Goal: Transaction & Acquisition: Book appointment/travel/reservation

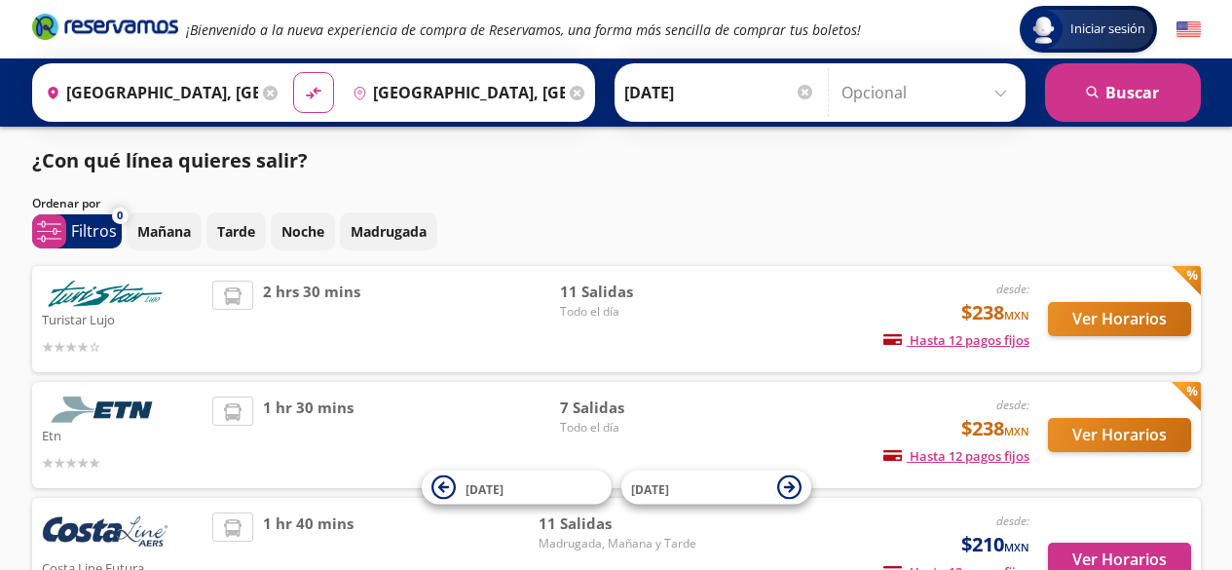
click at [263, 93] on icon at bounding box center [270, 93] width 15 height 15
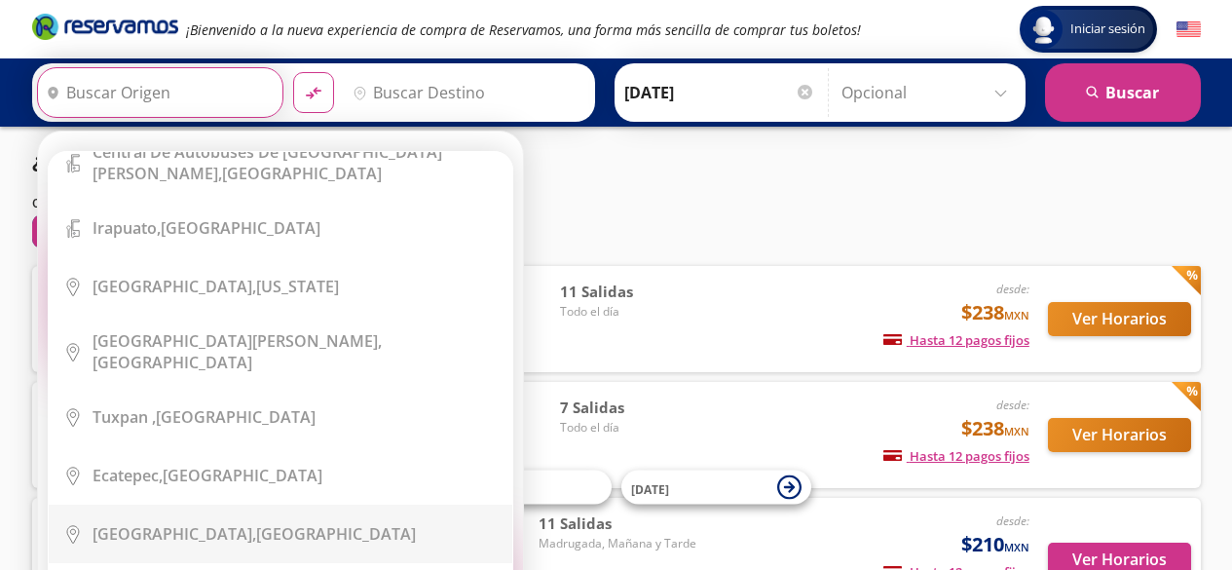
scroll to position [12148, 0]
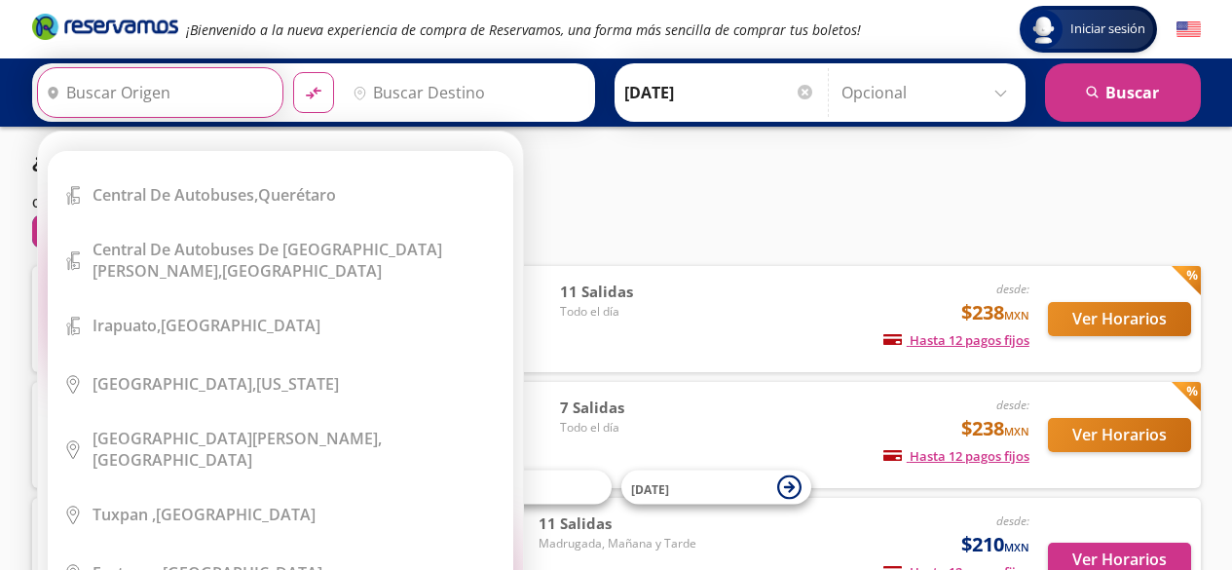
click at [190, 93] on input "Origen" at bounding box center [158, 92] width 240 height 49
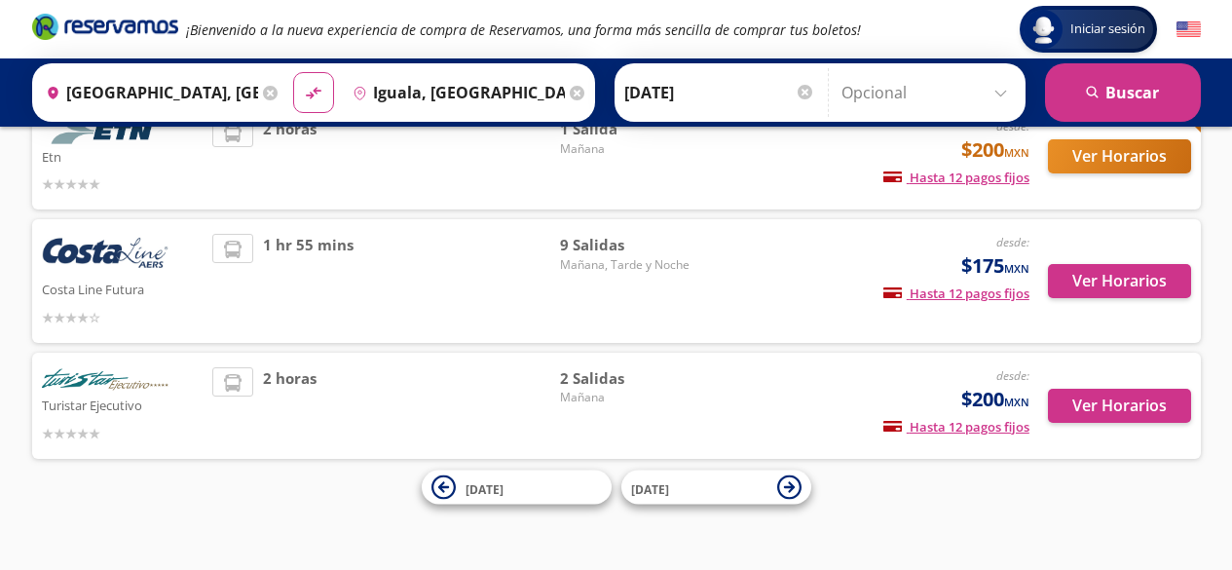
scroll to position [65, 0]
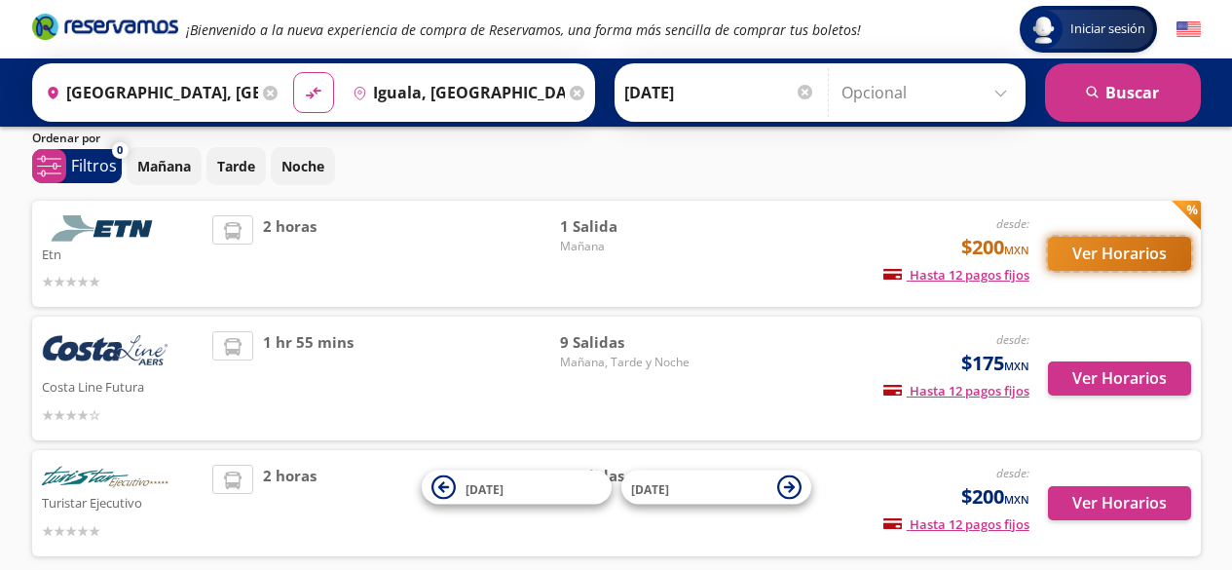
click at [1094, 252] on button "Ver Horarios" at bounding box center [1119, 254] width 143 height 34
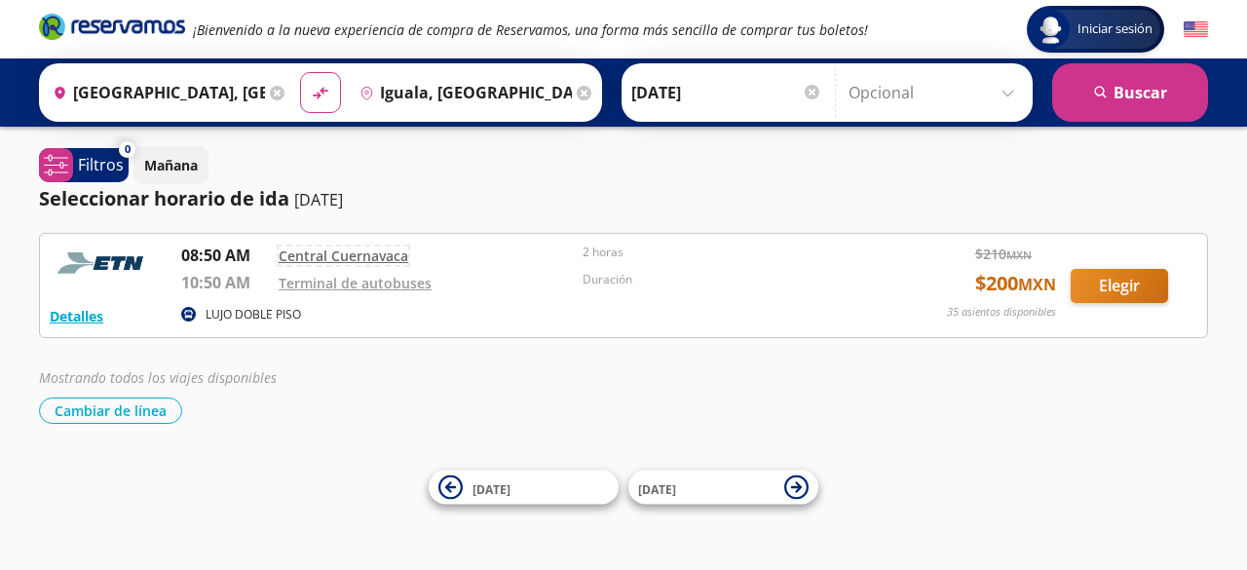
click at [367, 248] on link "Central Cuernavaca" at bounding box center [344, 255] width 130 height 19
click at [312, 88] on icon "material-symbols:compare-arrows-rounded" at bounding box center [321, 93] width 18 height 19
type input "Iguala, Guerrero"
type input "[GEOGRAPHIC_DATA], [GEOGRAPHIC_DATA]"
click at [272, 90] on icon at bounding box center [277, 93] width 15 height 15
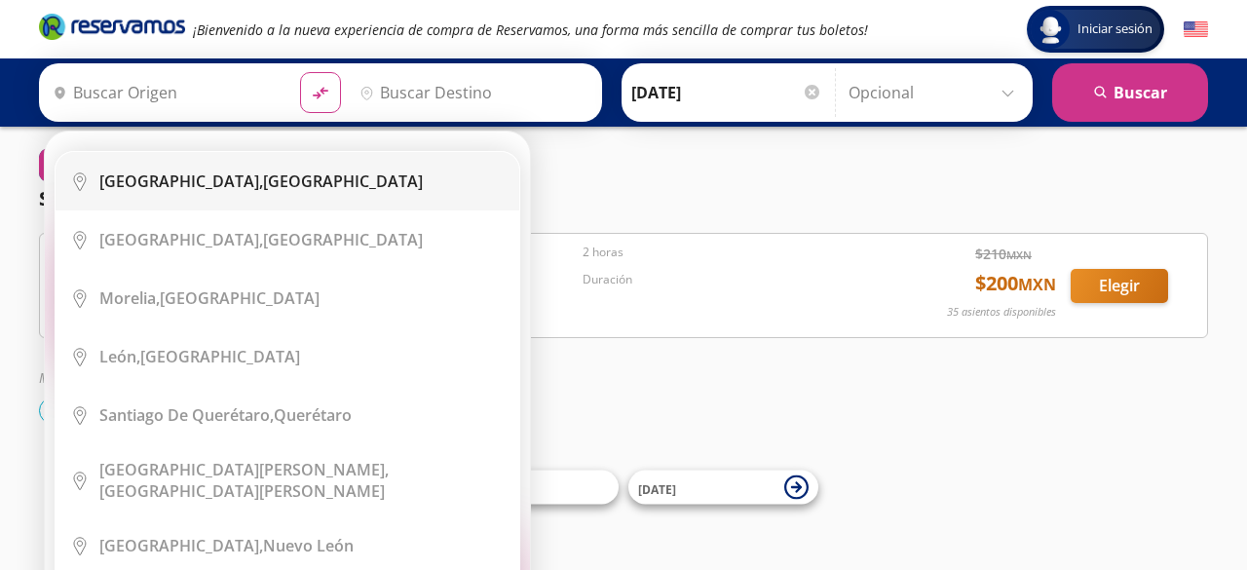
click at [206, 175] on b "[GEOGRAPHIC_DATA]," at bounding box center [181, 180] width 164 height 21
type input "[GEOGRAPHIC_DATA], [GEOGRAPHIC_DATA]"
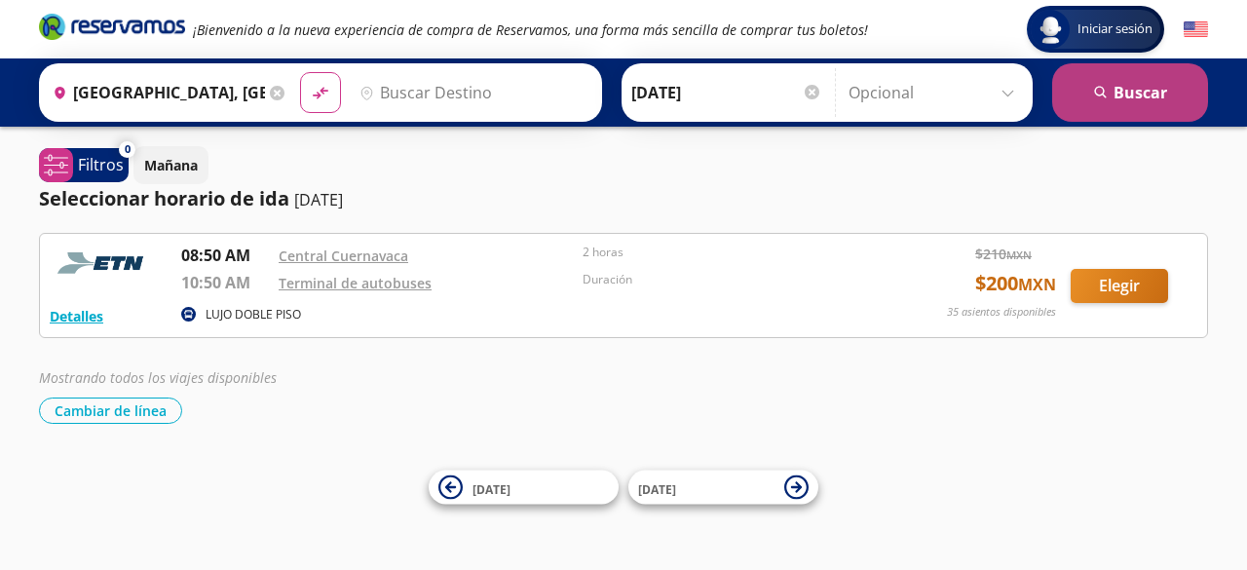
click at [1152, 100] on button "search Buscar" at bounding box center [1130, 92] width 156 height 58
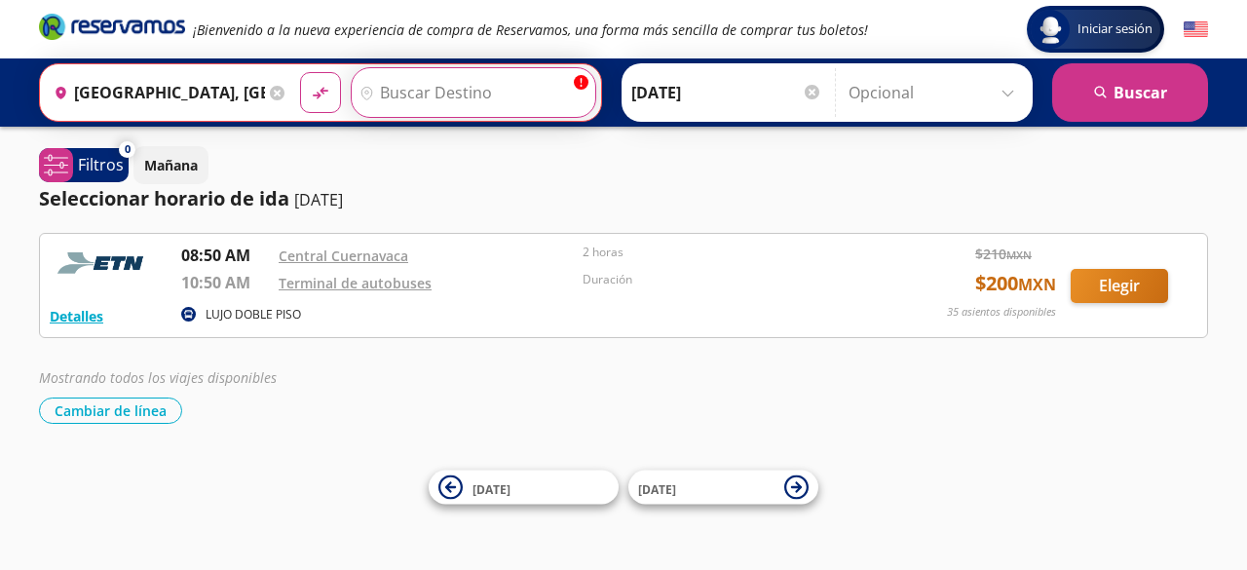
click at [431, 99] on input "Destino" at bounding box center [471, 92] width 239 height 49
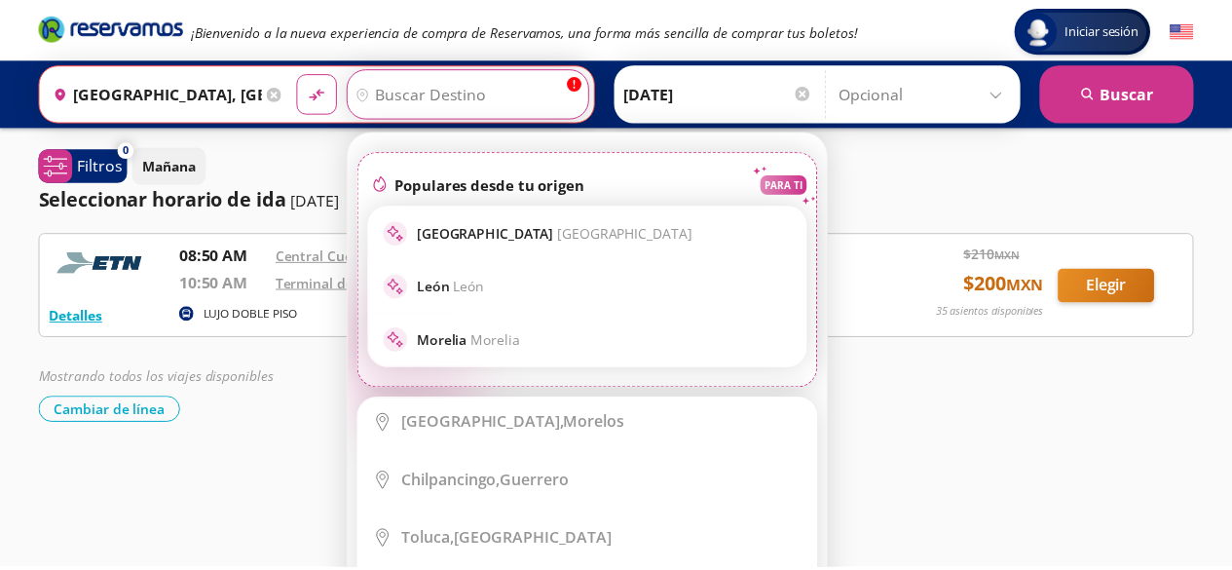
scroll to position [682, 0]
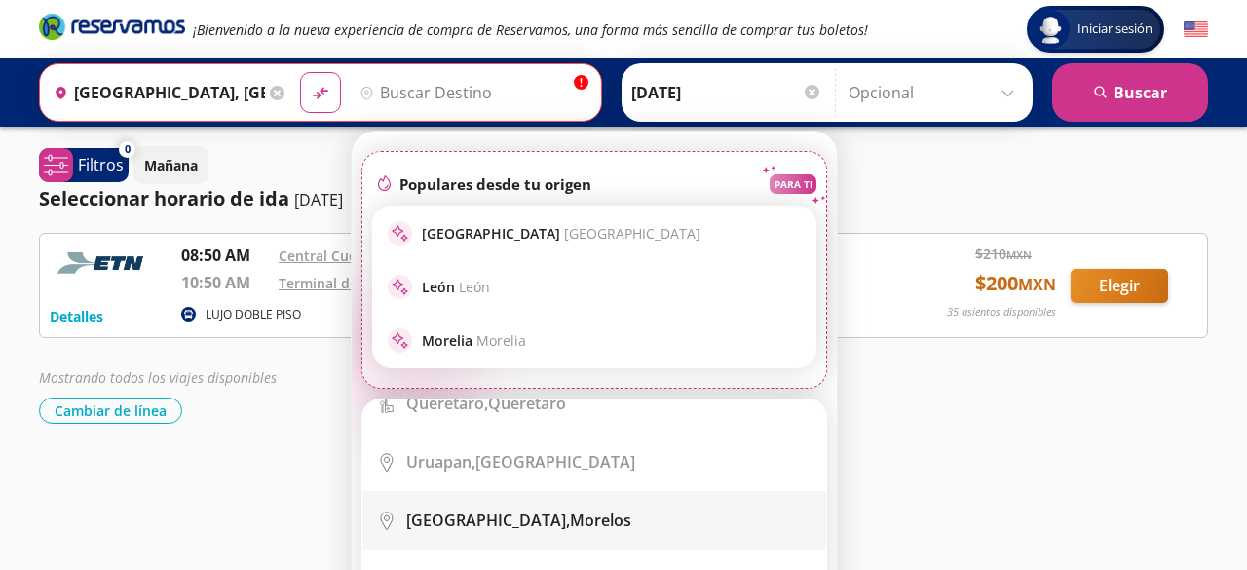
click at [541, 509] on div "Cuernavaca, Morelos" at bounding box center [518, 519] width 225 height 21
type input "[GEOGRAPHIC_DATA], [GEOGRAPHIC_DATA]"
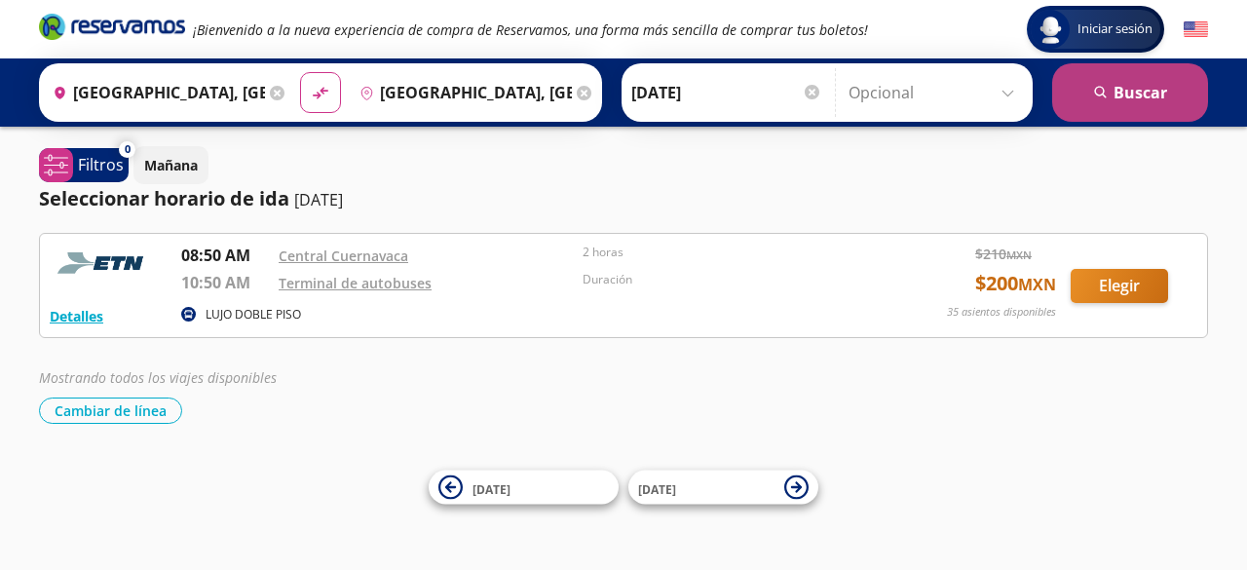
click at [1151, 96] on button "search Buscar" at bounding box center [1130, 92] width 156 height 58
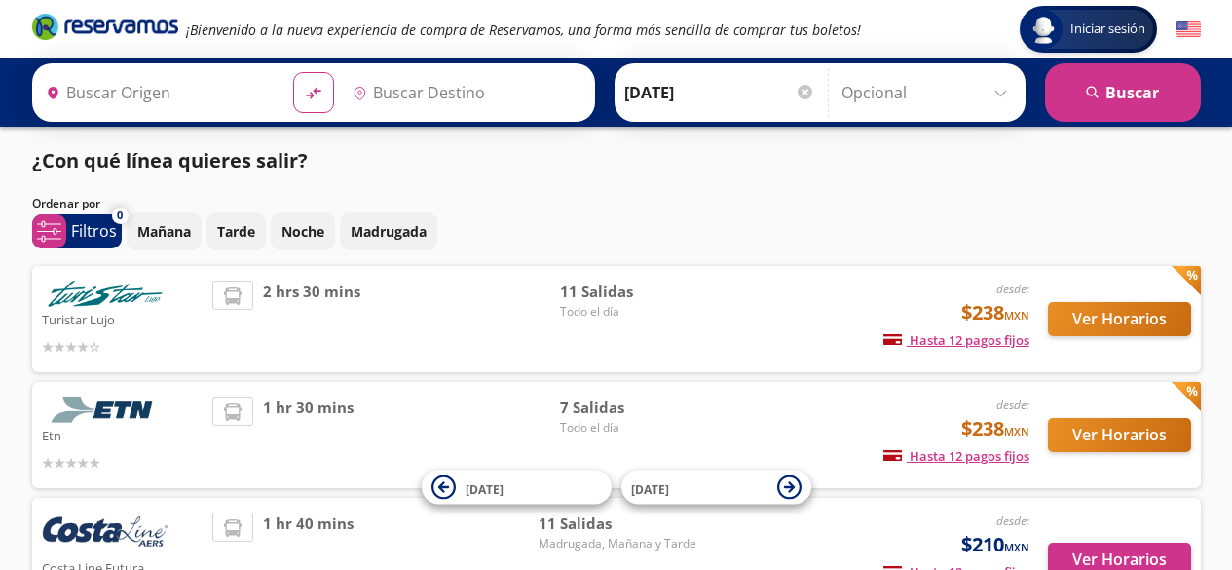
type input "[GEOGRAPHIC_DATA], [GEOGRAPHIC_DATA]"
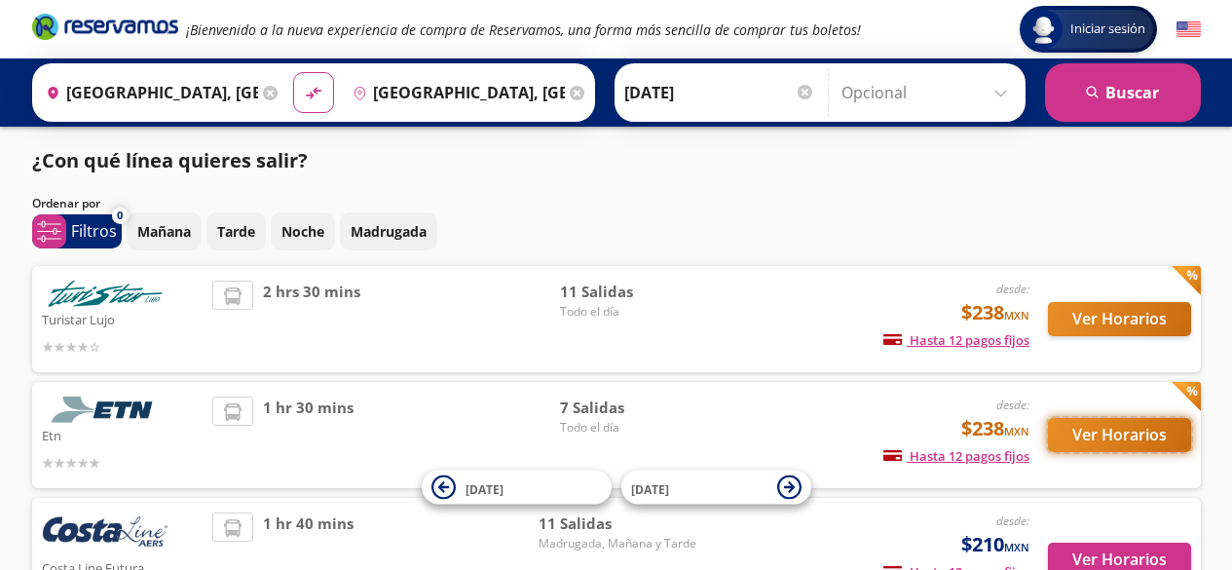
click at [1088, 437] on button "Ver Horarios" at bounding box center [1119, 435] width 143 height 34
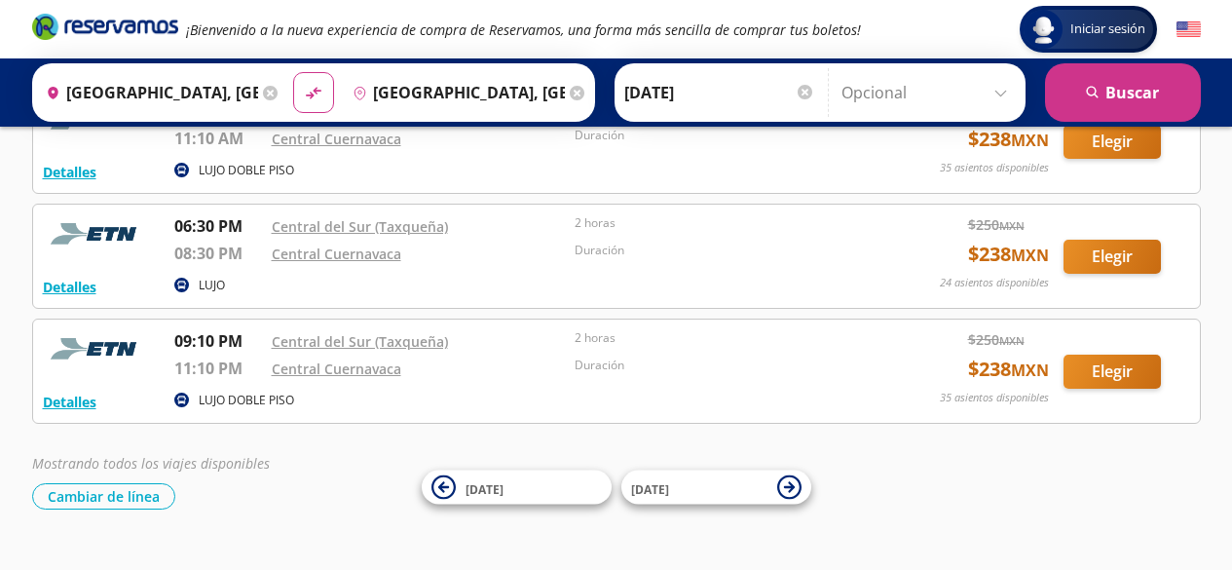
scroll to position [641, 0]
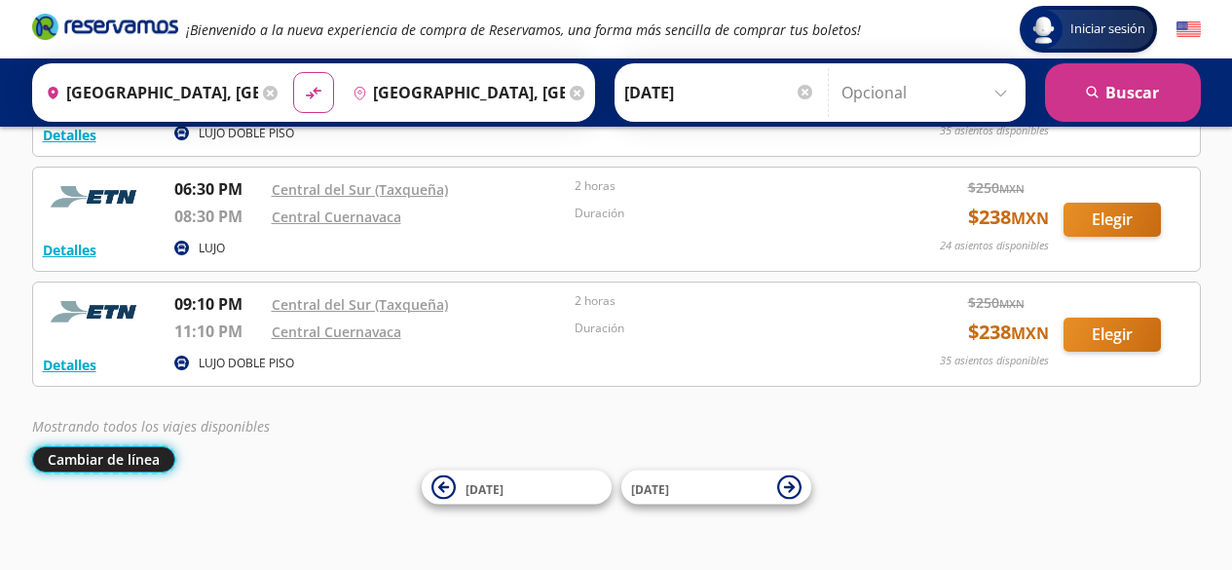
click at [101, 460] on button "Cambiar de línea" at bounding box center [103, 459] width 143 height 26
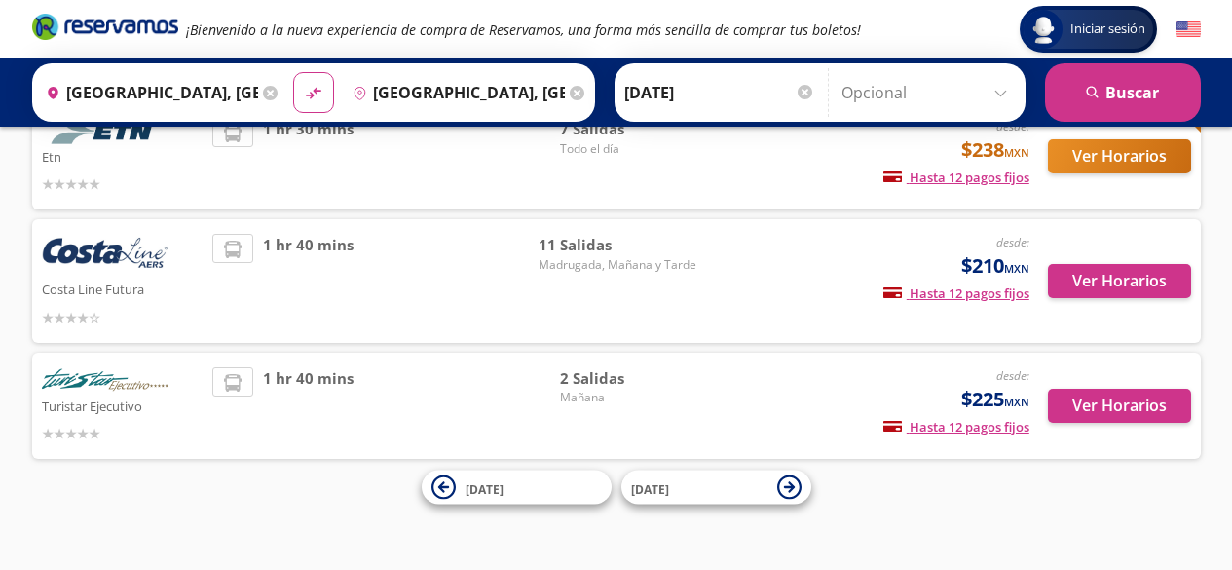
scroll to position [279, 0]
click at [1092, 407] on button "Ver Horarios" at bounding box center [1119, 406] width 143 height 34
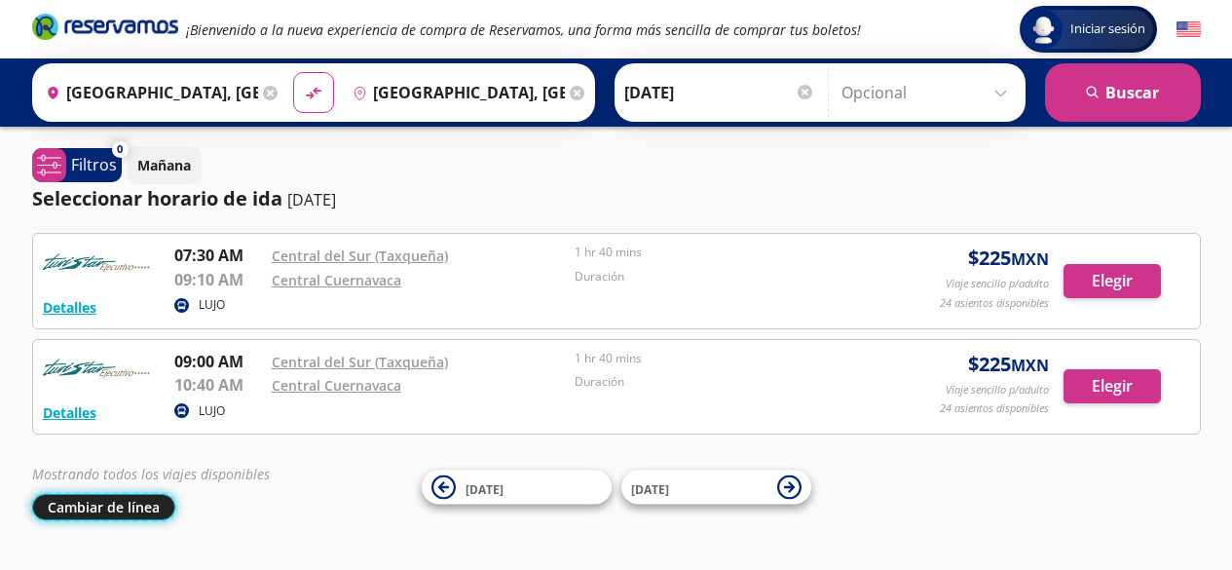
click at [130, 501] on button "Cambiar de línea" at bounding box center [103, 507] width 143 height 26
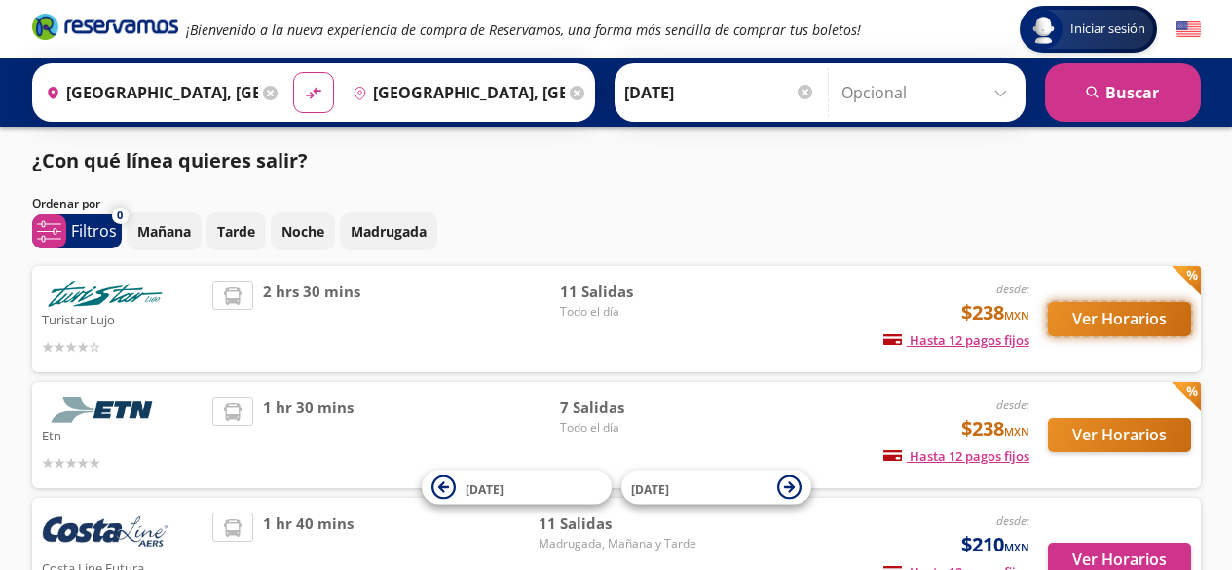
click at [1095, 320] on button "Ver Horarios" at bounding box center [1119, 319] width 143 height 34
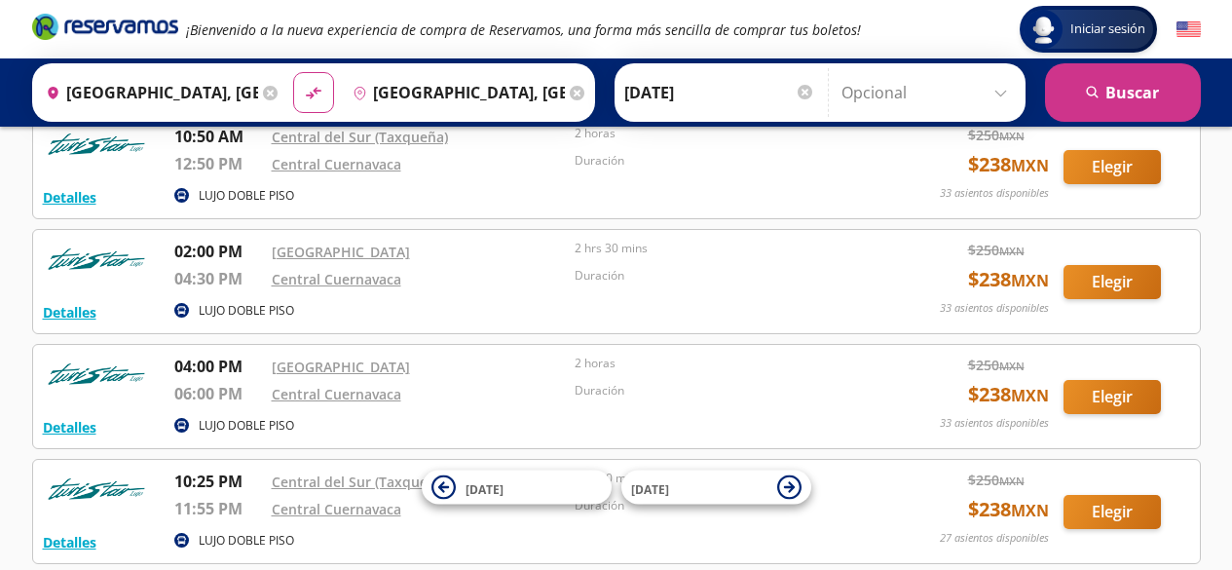
scroll to position [419, 0]
